Goal: Task Accomplishment & Management: Use online tool/utility

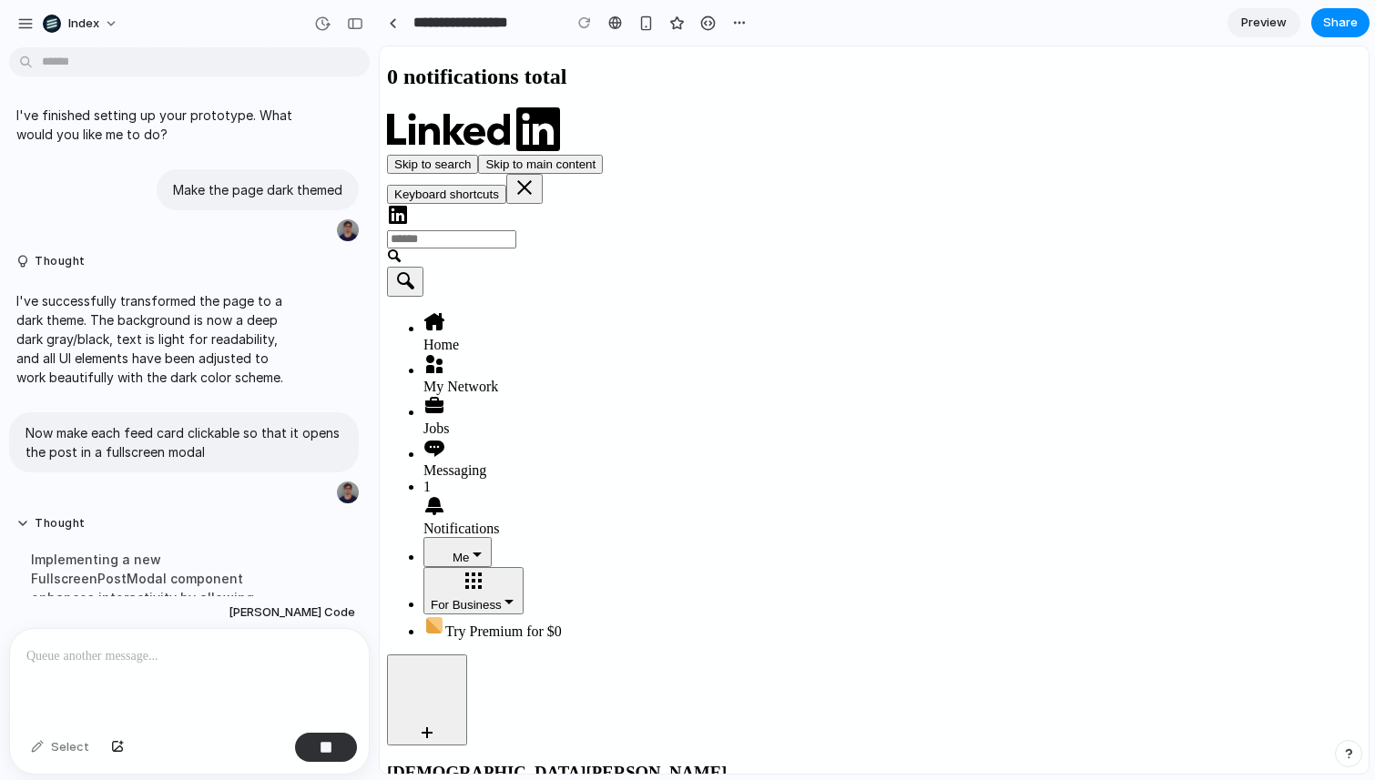
click at [445, 495] on icon at bounding box center [434, 506] width 22 height 22
click at [92, 643] on div at bounding box center [189, 677] width 359 height 96
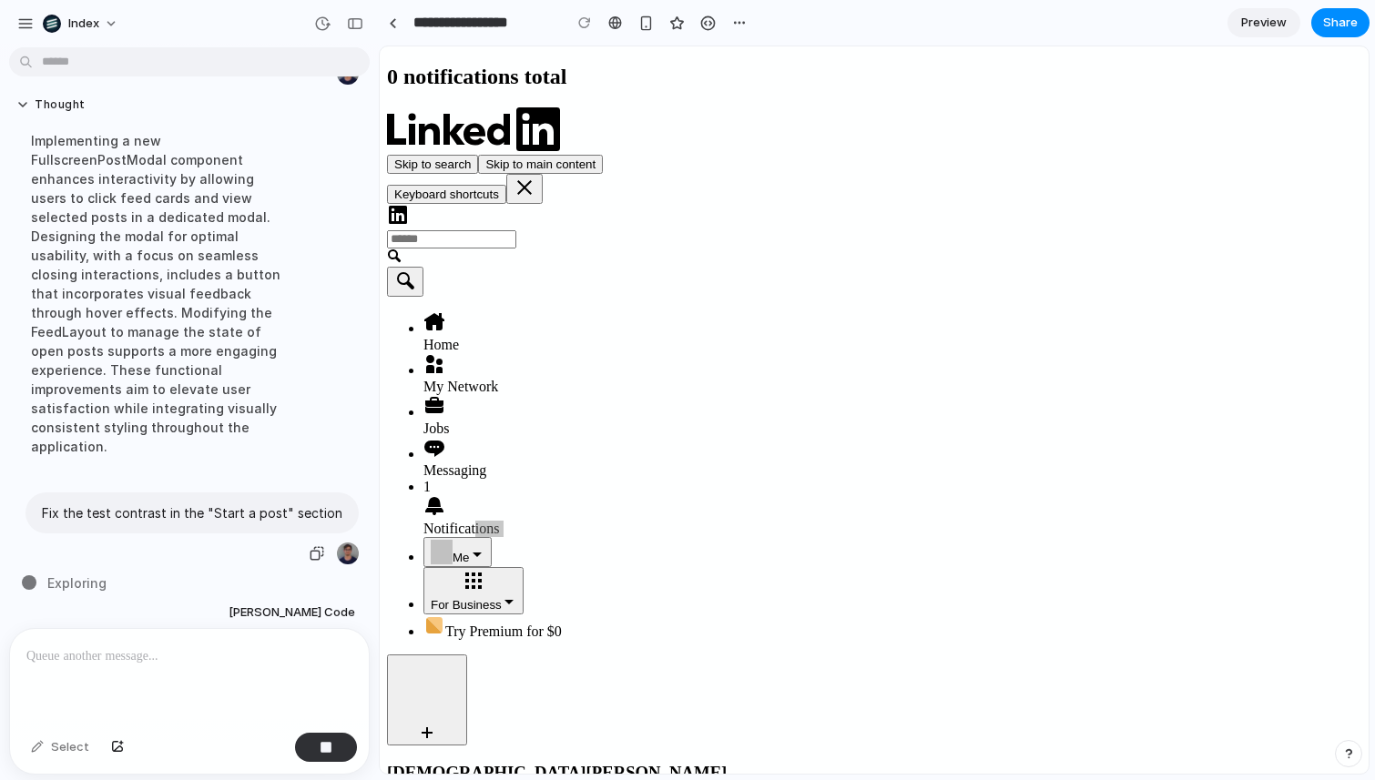
scroll to position [594, 0]
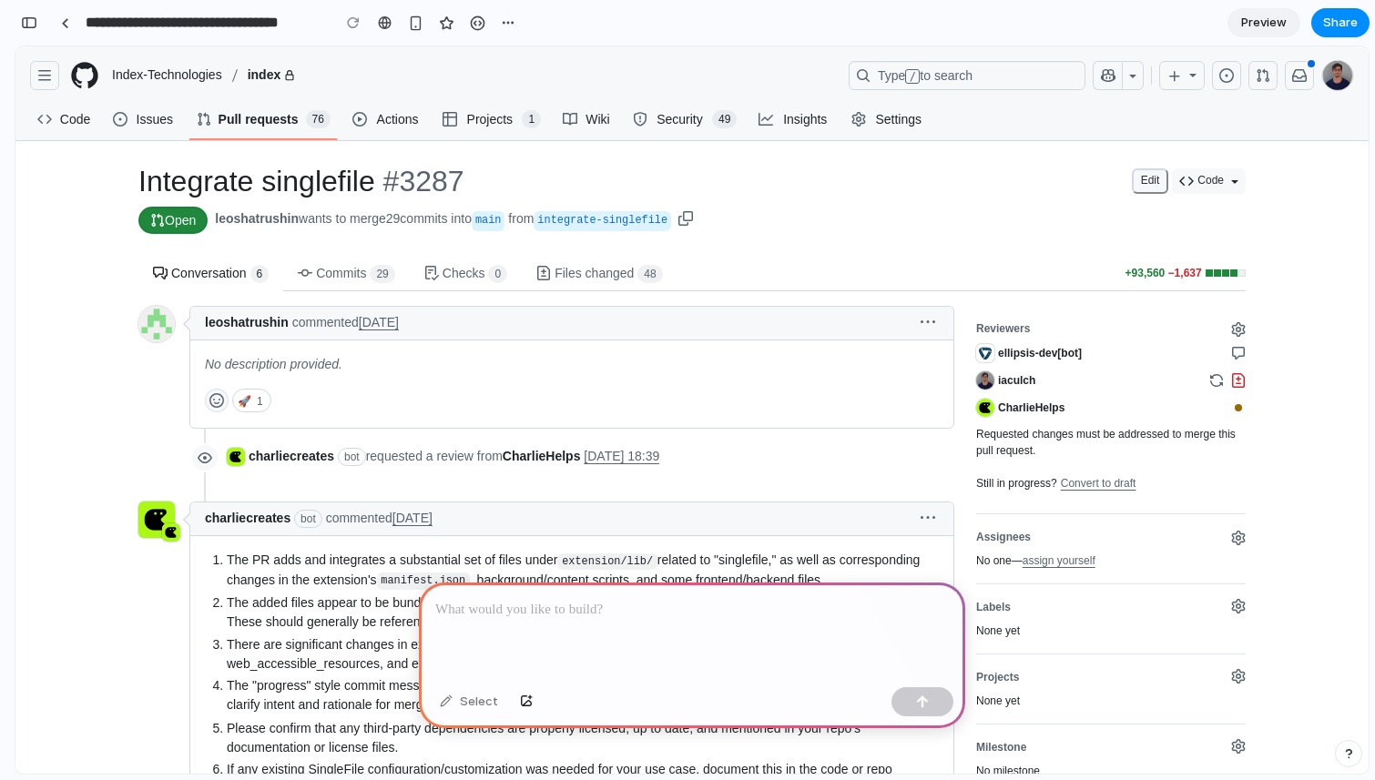
click at [1149, 26] on section "**********" at bounding box center [692, 23] width 1355 height 46
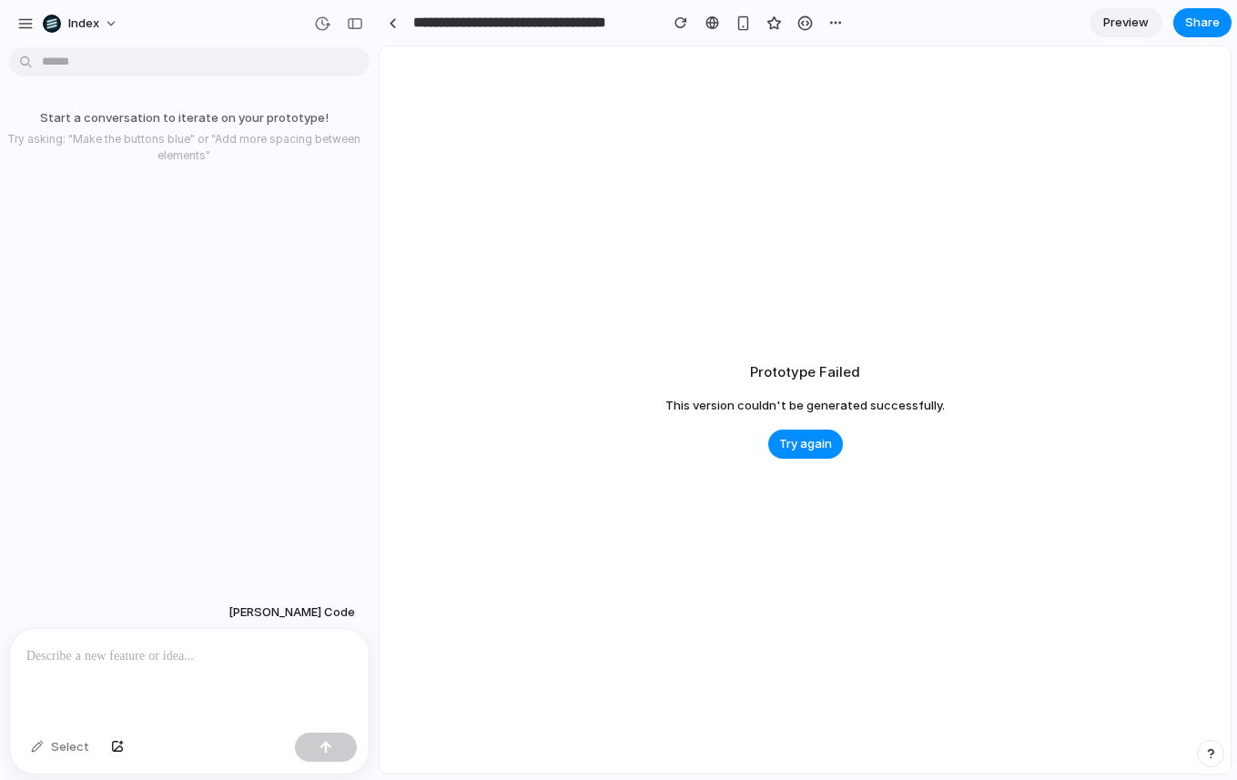
click at [737, 184] on div "Prototype Failed This version couldn't be generated successfully. Try again" at bounding box center [805, 409] width 851 height 727
drag, startPoint x: 1200, startPoint y: 41, endPoint x: 898, endPoint y: 126, distance: 313.9
click at [619, 391] on div at bounding box center [619, 391] width 0 height 0
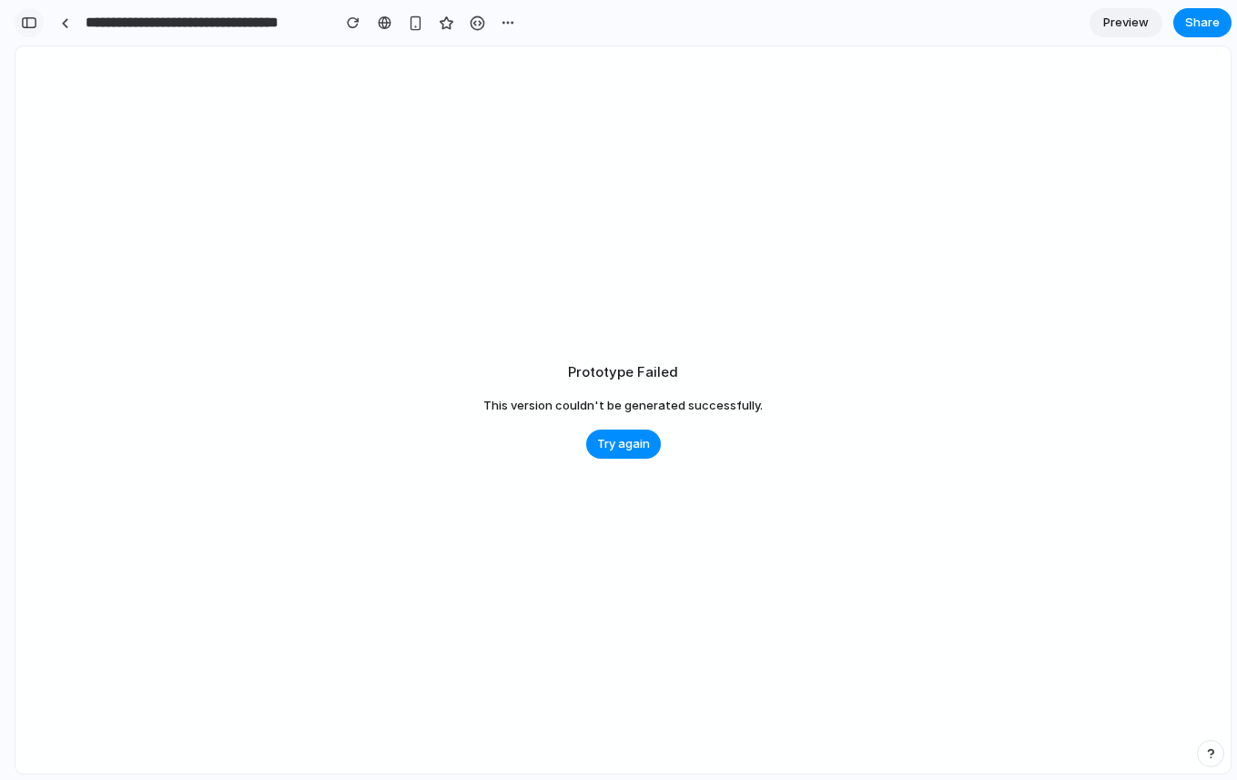
click at [25, 24] on div "button" at bounding box center [29, 22] width 16 height 13
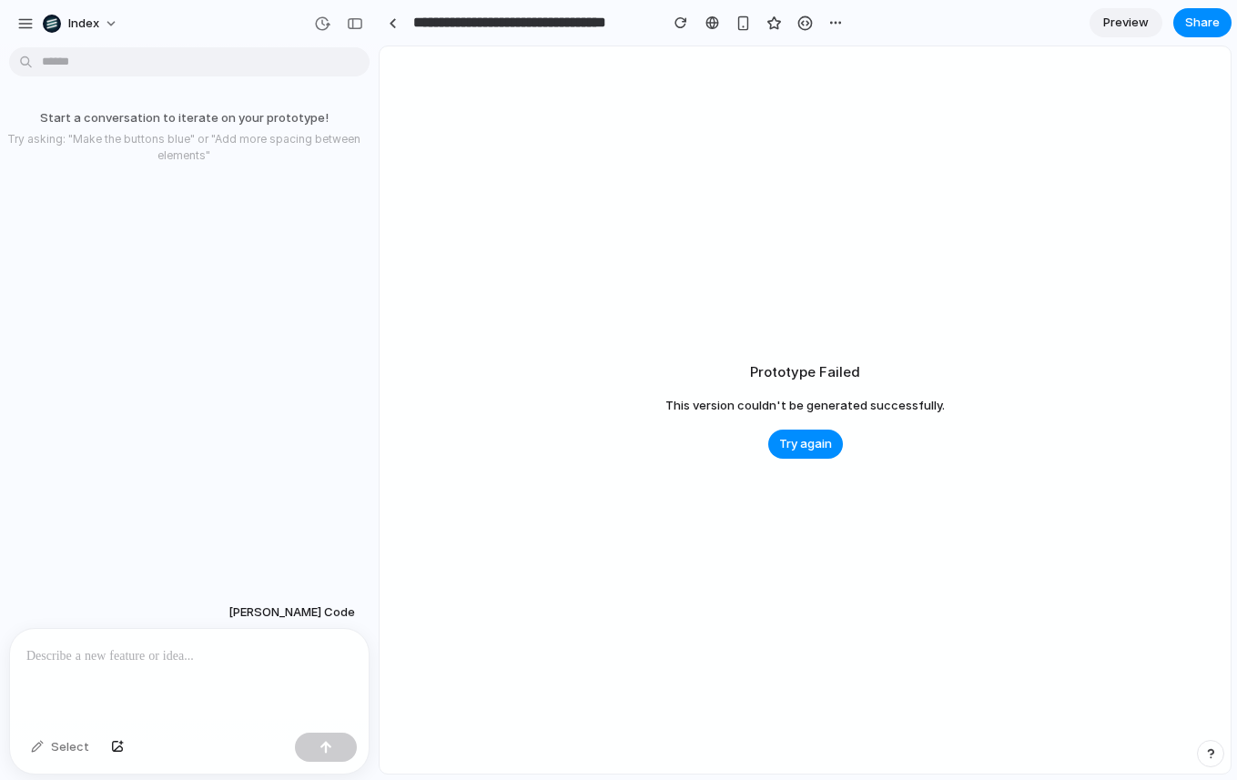
click at [829, 67] on div "Prototype Failed This version couldn't be generated successfully. Try again" at bounding box center [805, 409] width 851 height 727
click at [659, 179] on div "Prototype Failed This version couldn't be generated successfully. Try again" at bounding box center [805, 409] width 851 height 727
click at [619, 391] on div at bounding box center [619, 391] width 0 height 0
